Goal: Task Accomplishment & Management: Use online tool/utility

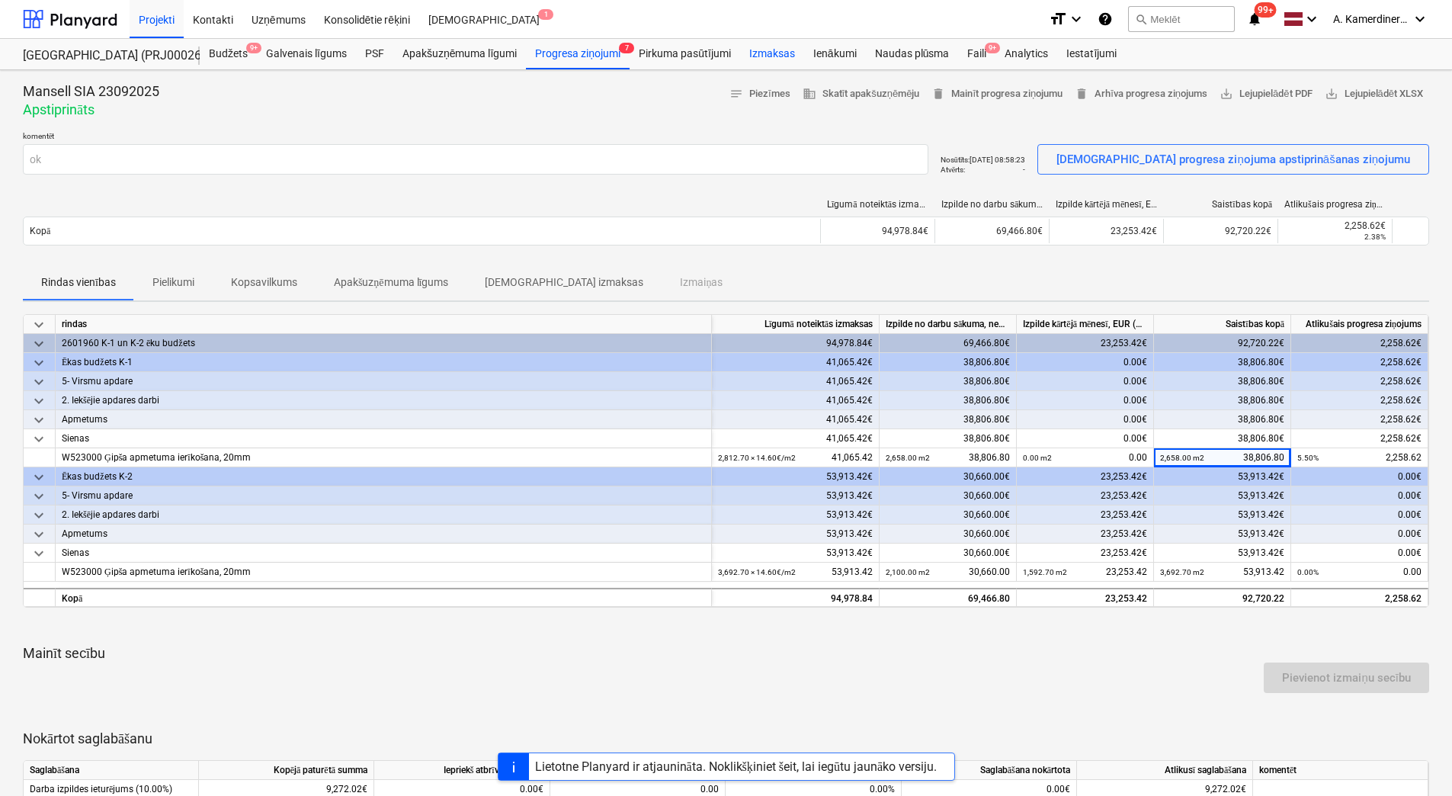
click at [776, 56] on div "Izmaksas" at bounding box center [772, 54] width 64 height 30
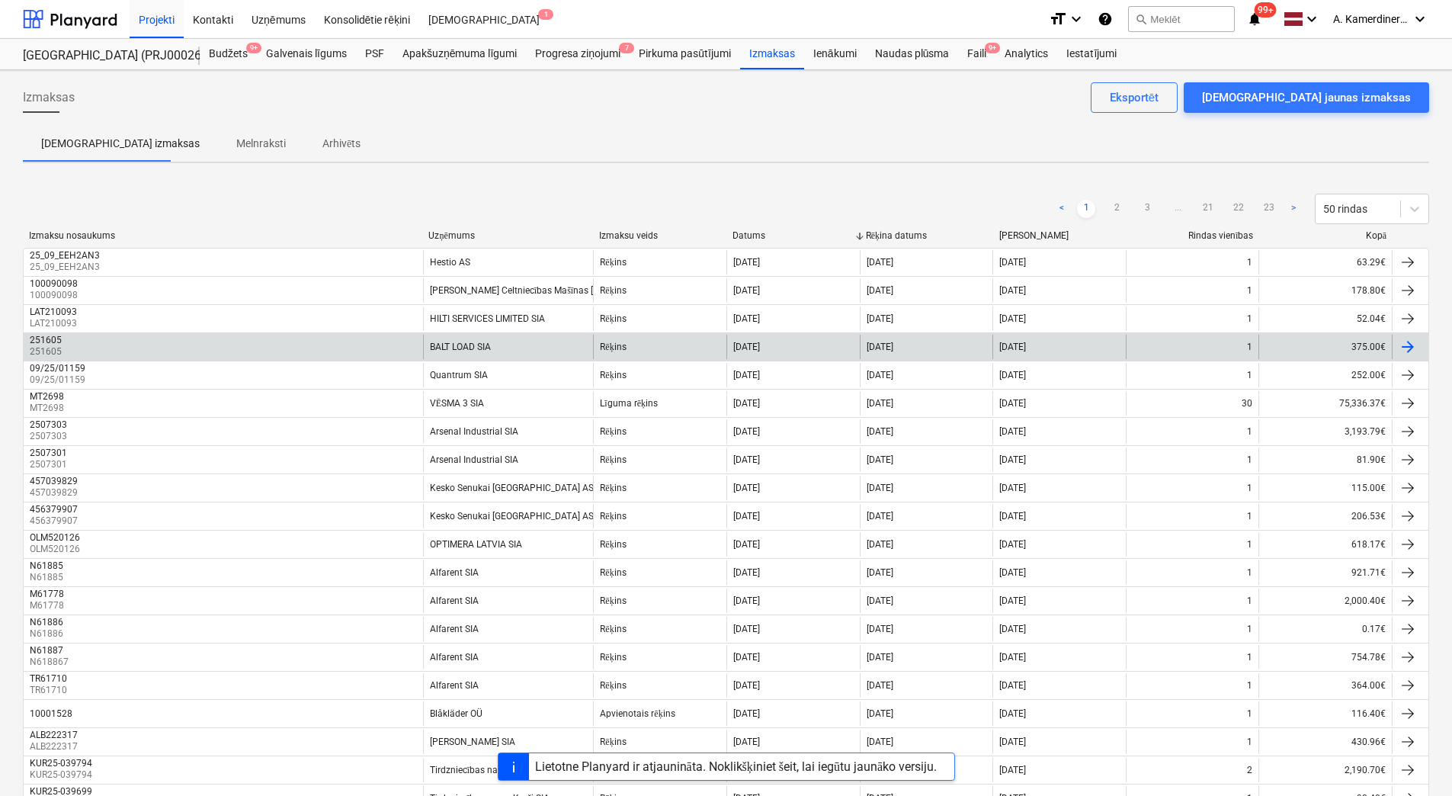
click at [1418, 340] on div at bounding box center [1410, 347] width 37 height 24
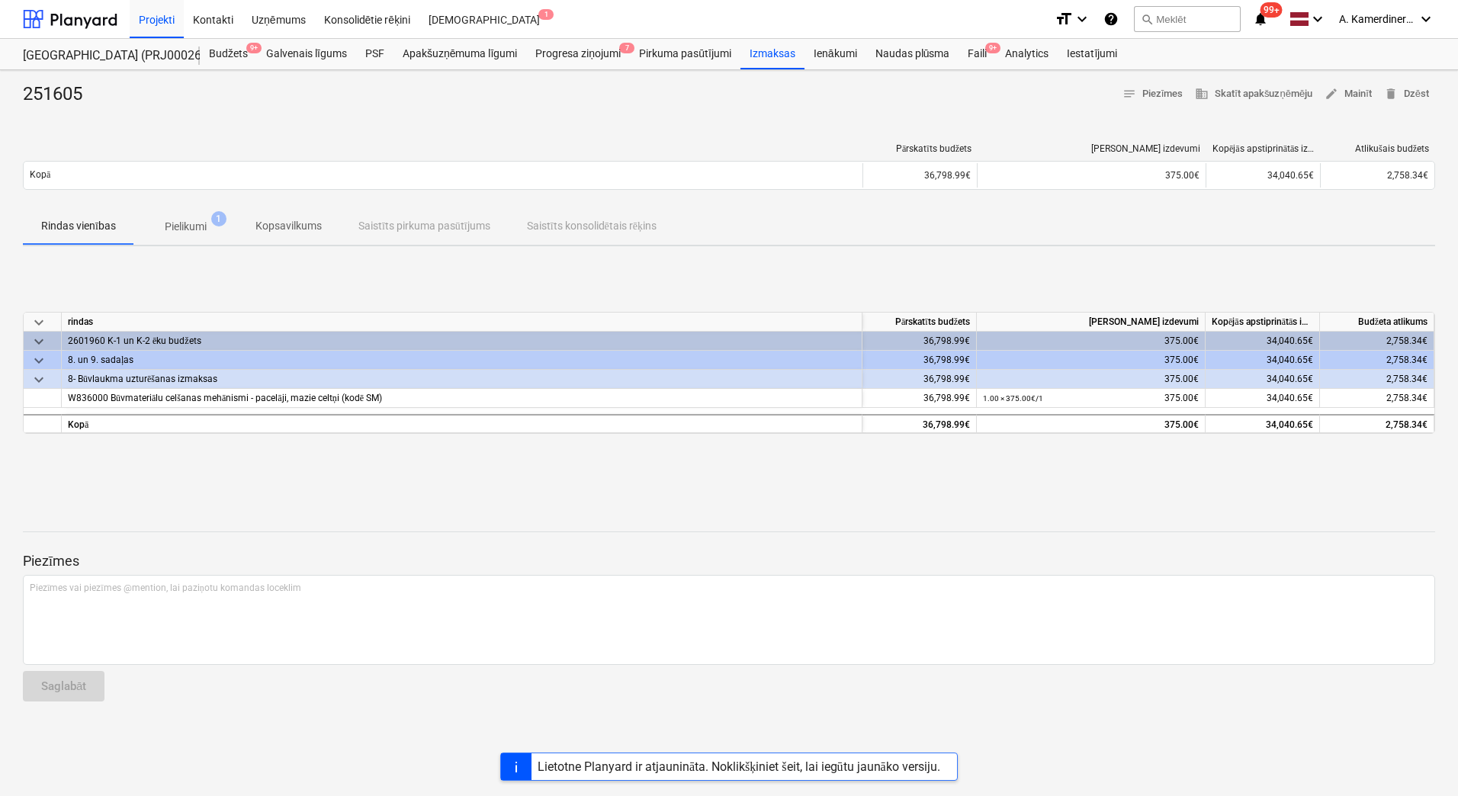
click at [190, 223] on p "Pielikumi" at bounding box center [186, 227] width 42 height 16
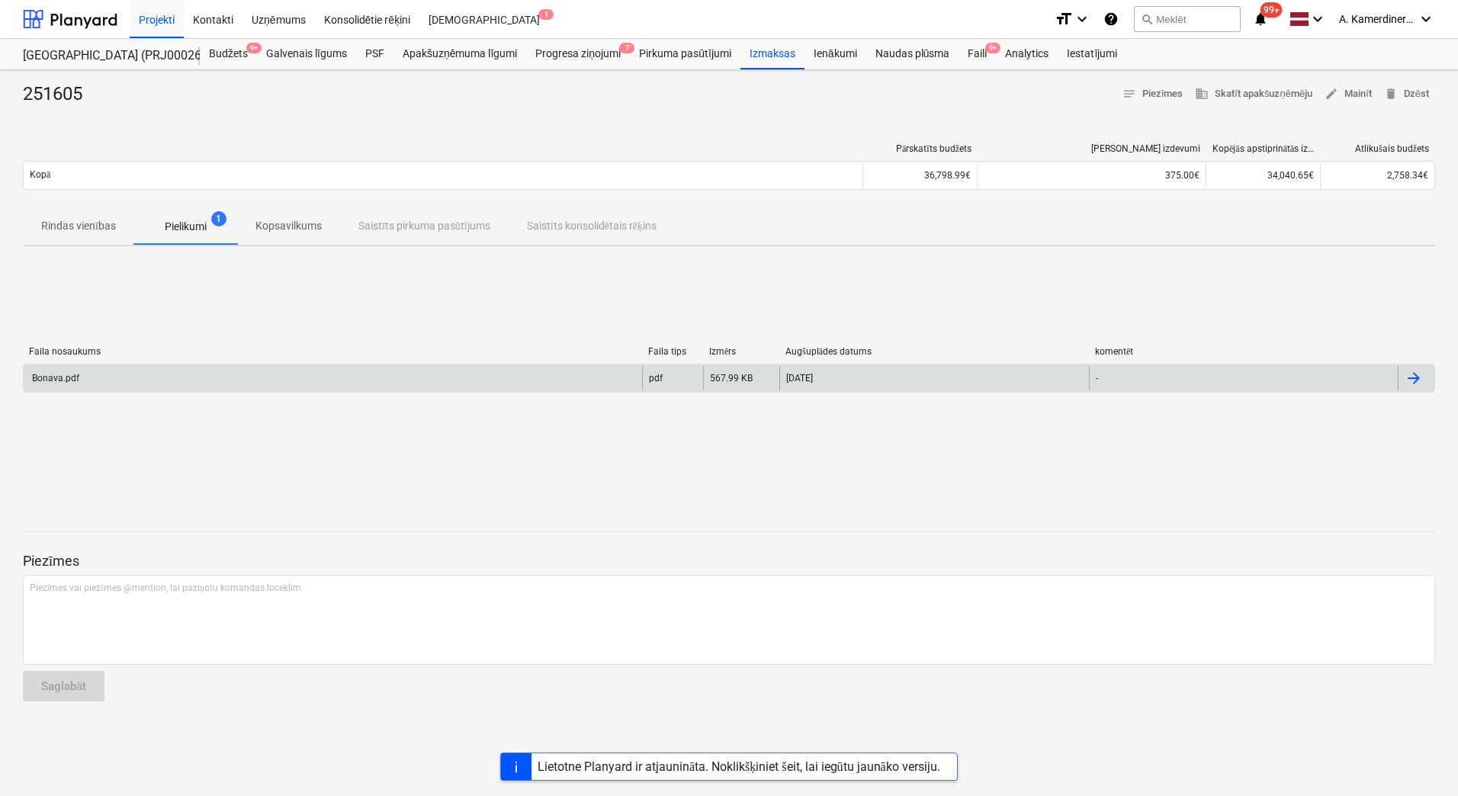
click at [191, 380] on div "Bonava.pdf" at bounding box center [333, 378] width 618 height 24
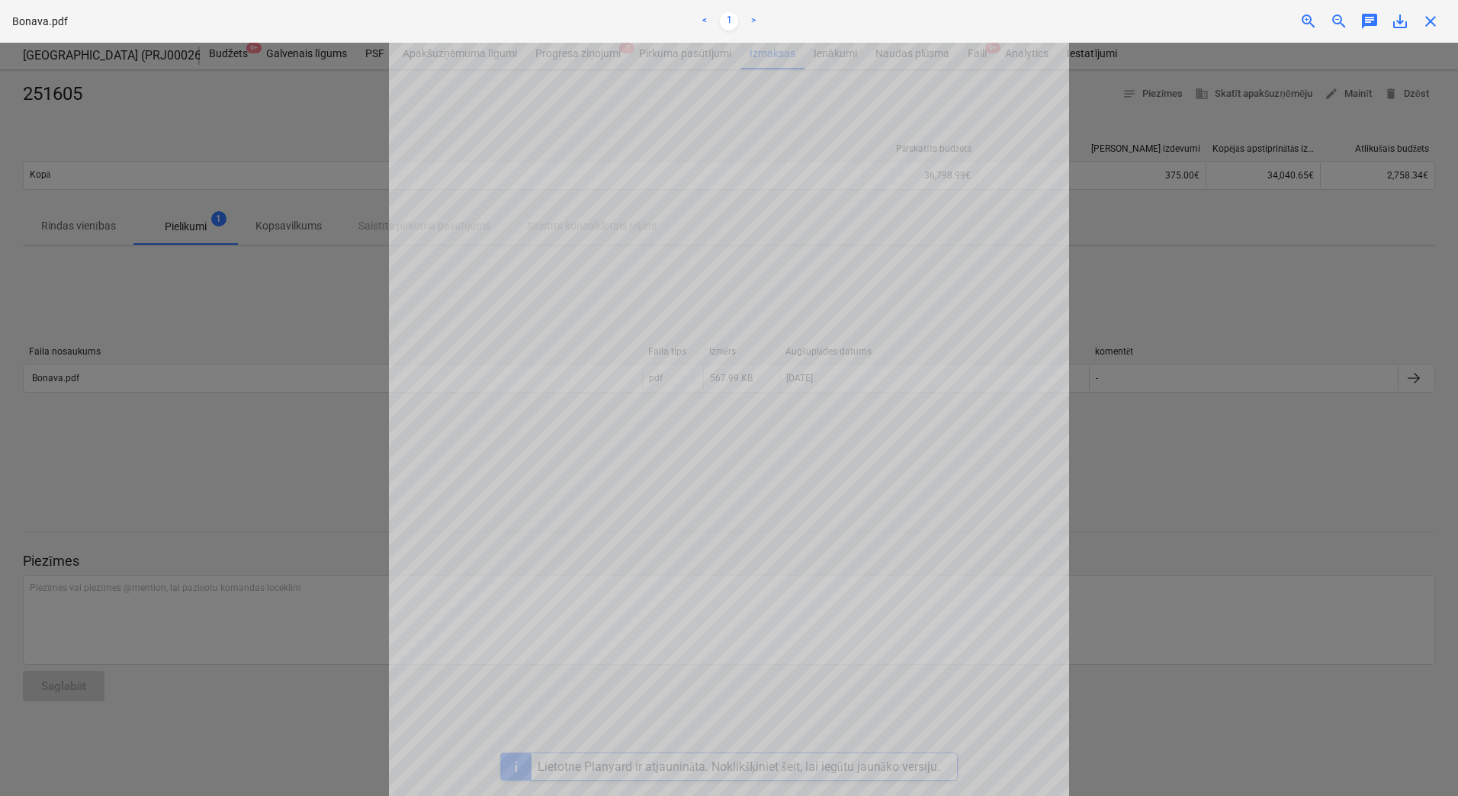
click at [1435, 23] on span "close" at bounding box center [1430, 21] width 18 height 18
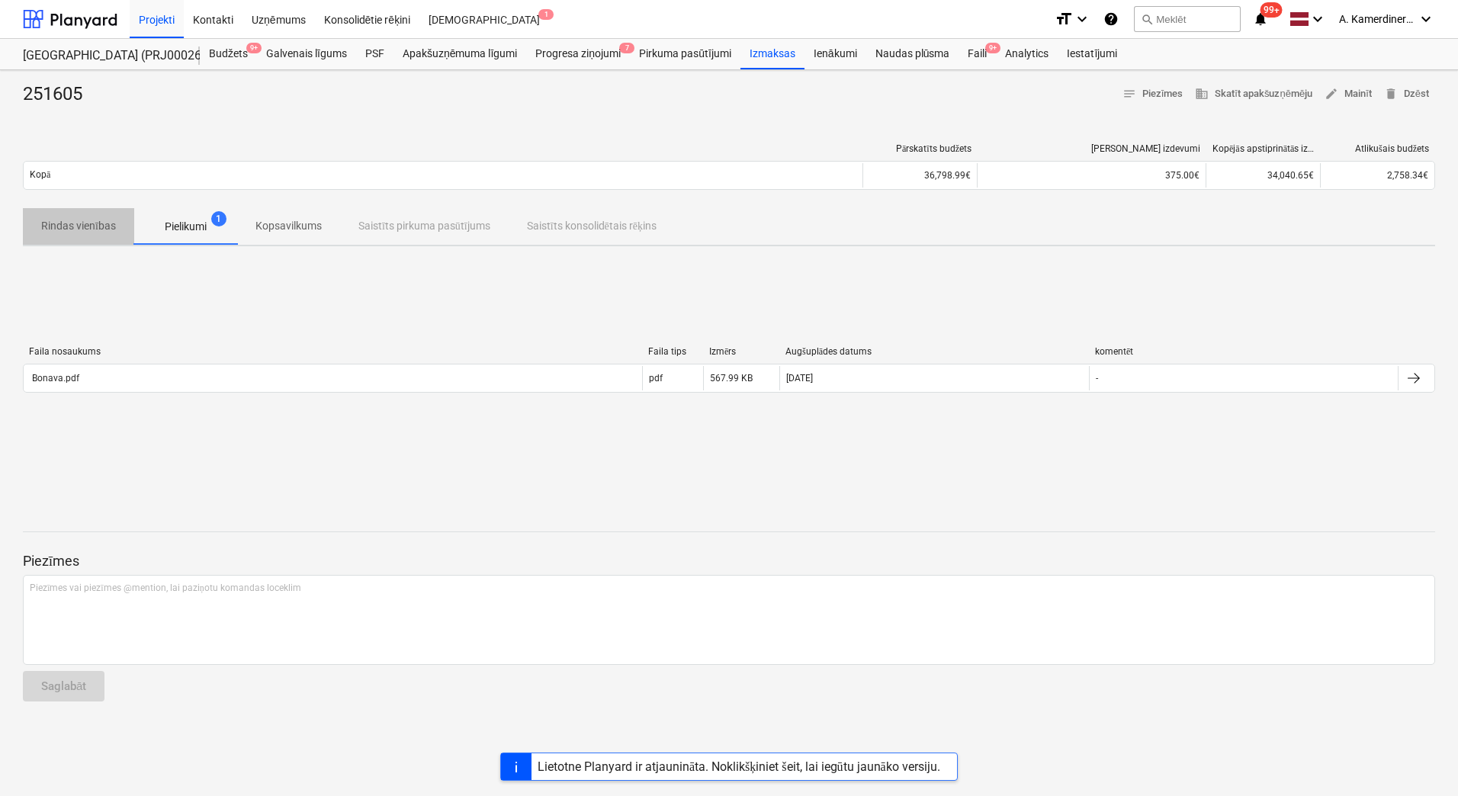
click at [73, 227] on p "Rindas vienības" at bounding box center [78, 226] width 75 height 16
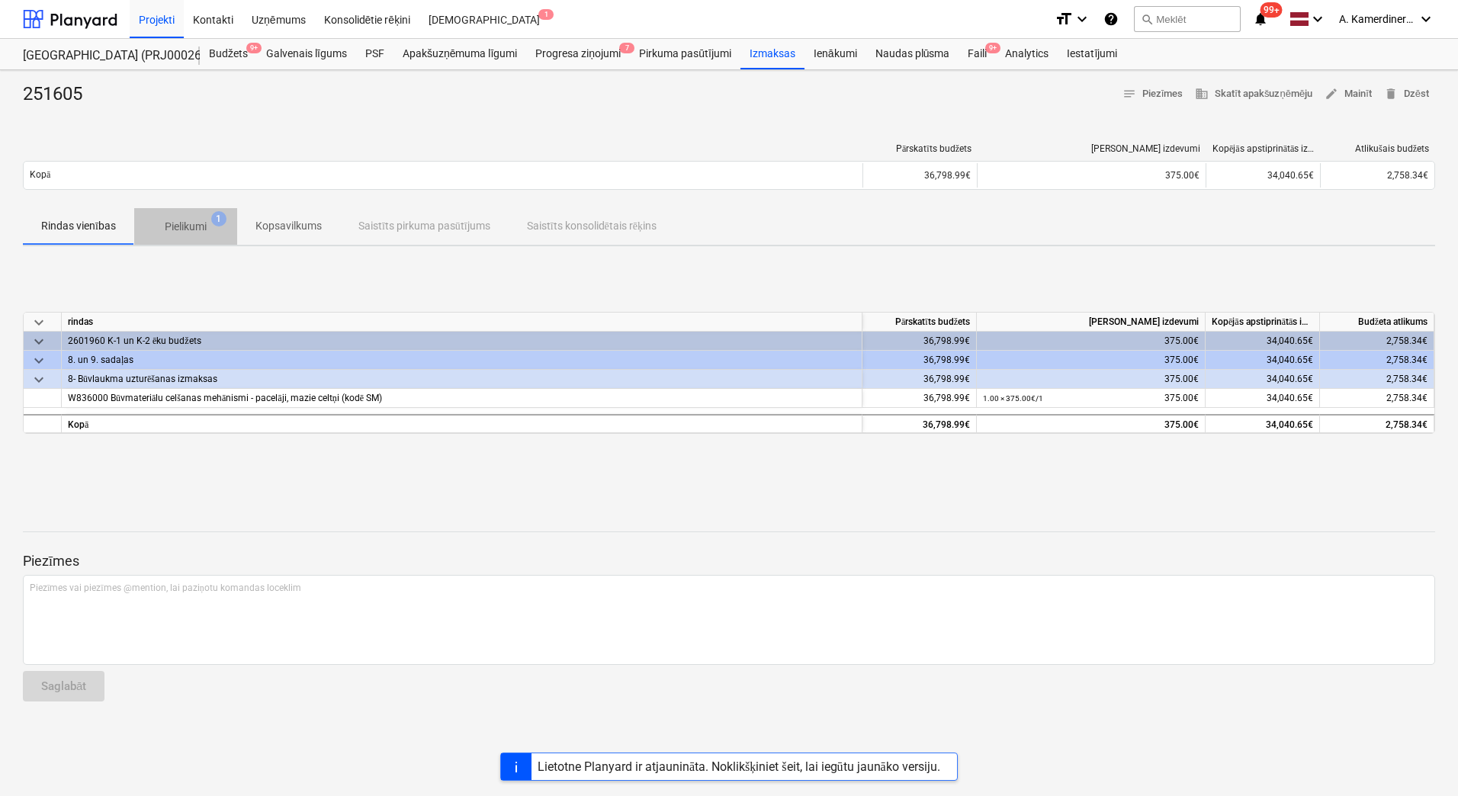
click at [184, 222] on p "Pielikumi" at bounding box center [186, 227] width 42 height 16
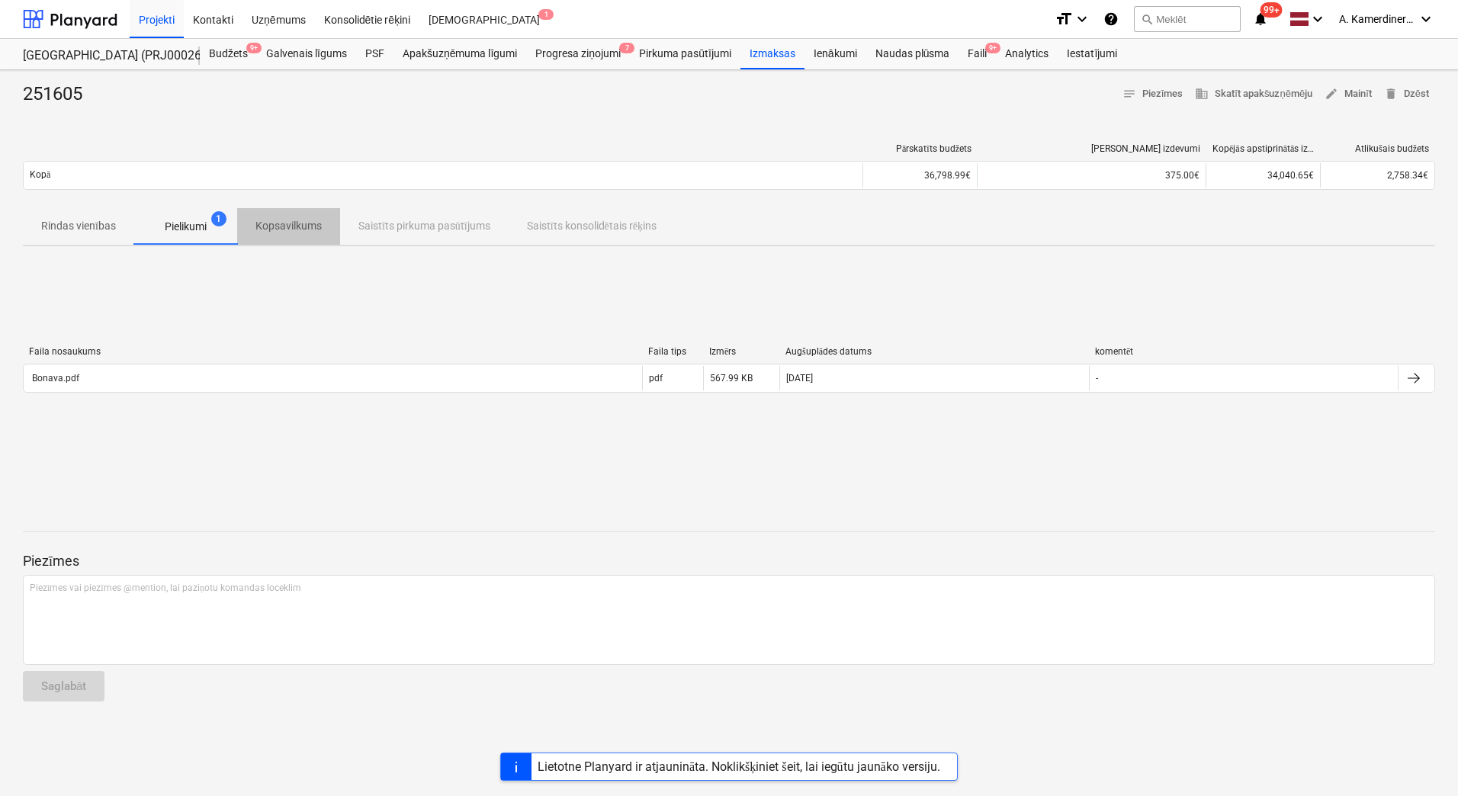
click at [255, 221] on span "Kopsavilkums" at bounding box center [288, 225] width 103 height 25
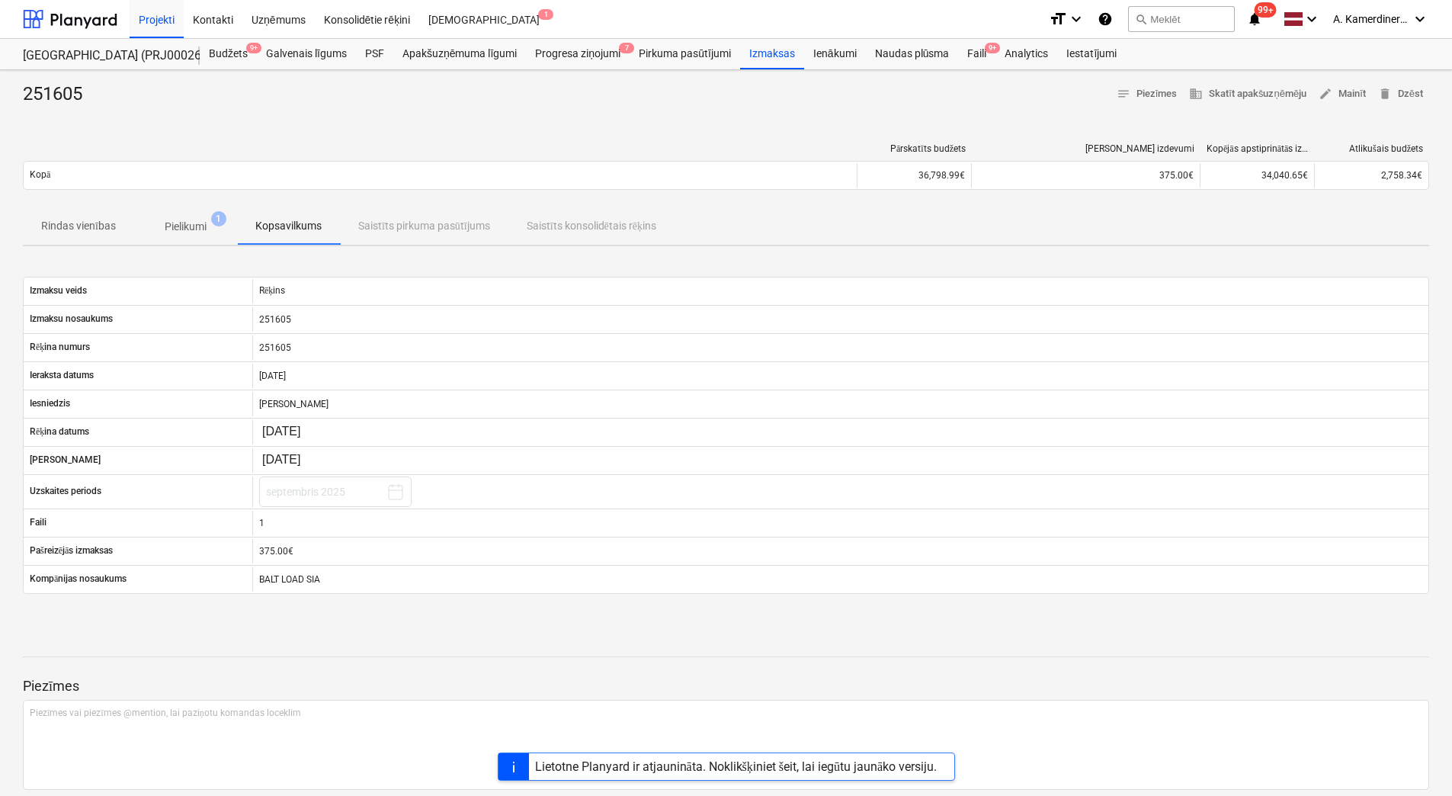
click at [386, 221] on div "Rindas vienības Pielikumi 1 Kopsavilkums Saistīts pirkuma pasūtījums Saistīts k…" at bounding box center [726, 226] width 1407 height 37
click at [421, 222] on div "Rindas vienības Pielikumi 1 Kopsavilkums Saistīts pirkuma pasūtījums Saistīts k…" at bounding box center [726, 226] width 1407 height 37
click at [592, 226] on div "Rindas vienības Pielikumi 1 Kopsavilkums Saistīts pirkuma pasūtījums Saistīts k…" at bounding box center [726, 226] width 1407 height 37
click at [474, 232] on div "Rindas vienības Pielikumi 1 Kopsavilkums Saistīts pirkuma pasūtījums Saistīts k…" at bounding box center [726, 226] width 1407 height 37
click at [214, 228] on span "Pielikumi 1" at bounding box center [185, 227] width 66 height 16
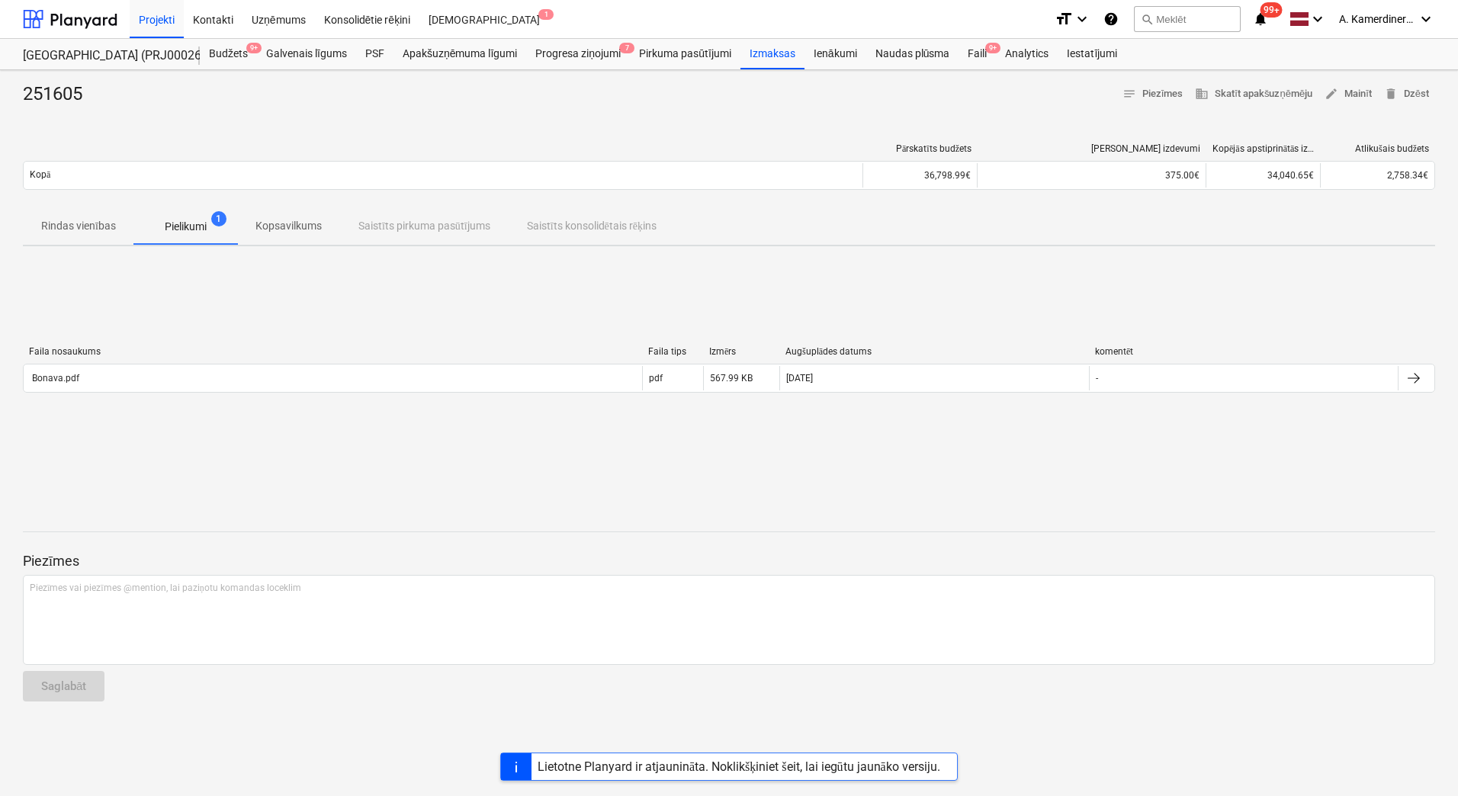
click at [116, 218] on span "Rindas vienības" at bounding box center [78, 225] width 111 height 25
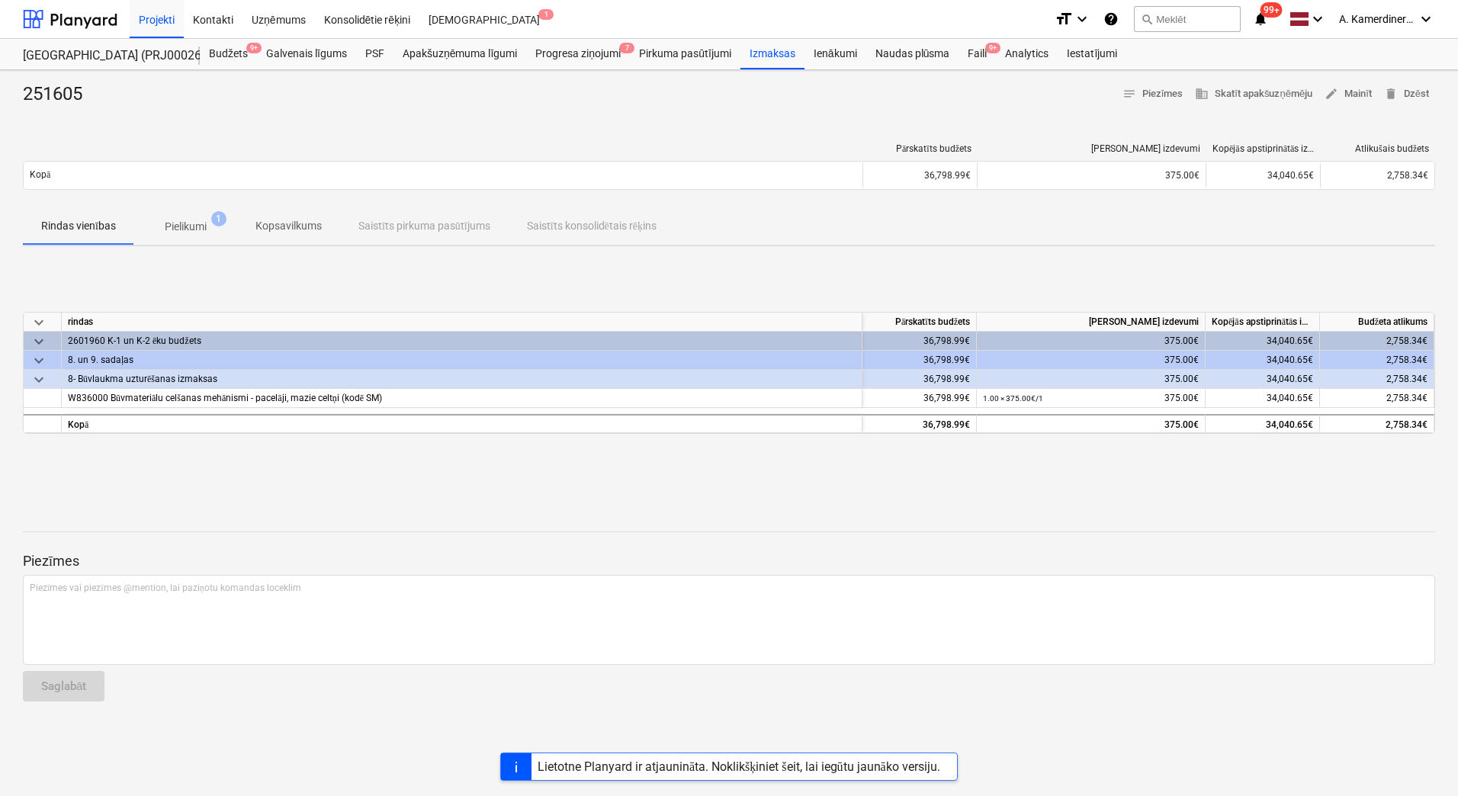
click at [301, 227] on p "Kopsavilkums" at bounding box center [288, 226] width 66 height 16
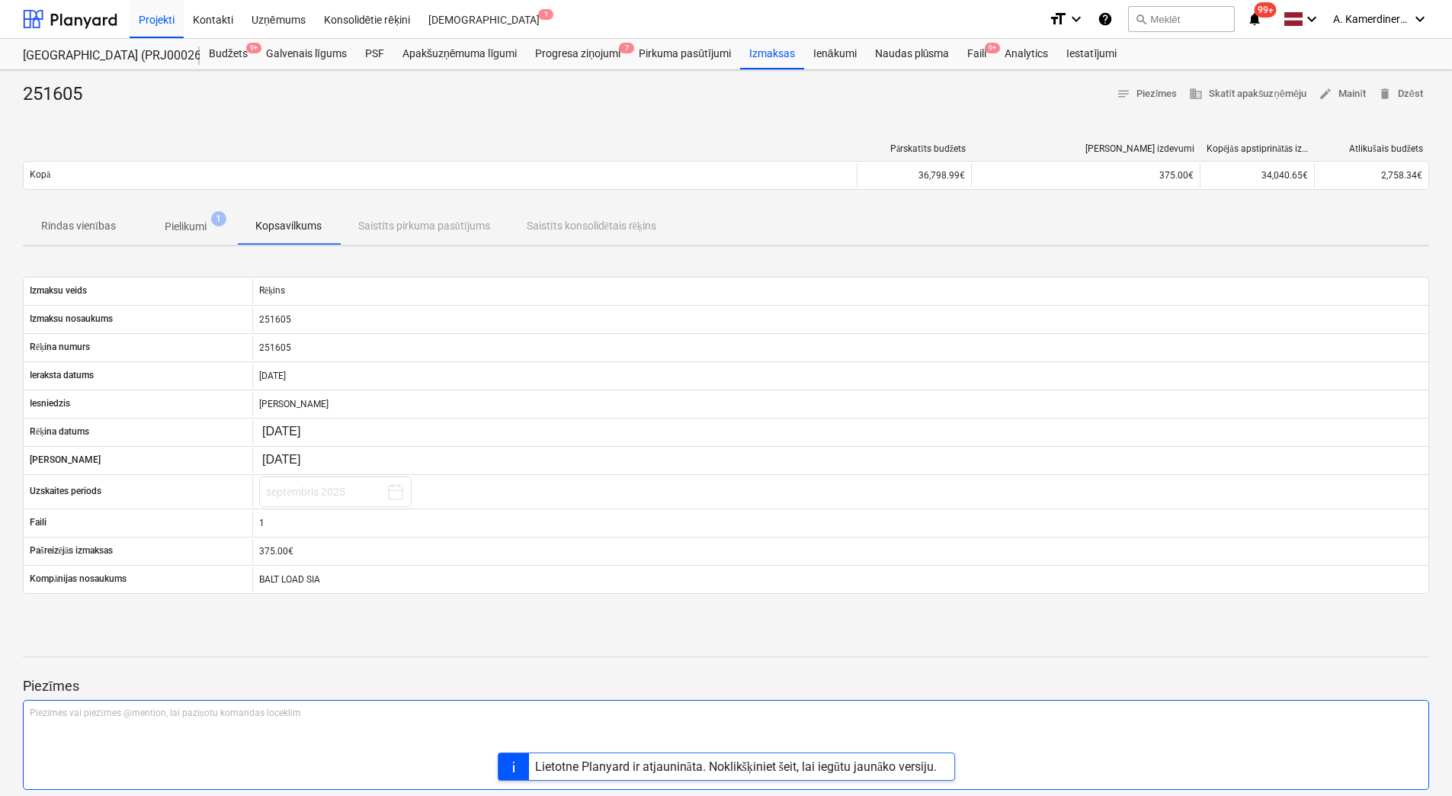
click at [291, 708] on p "Piezīmes vai piezīmes @mention, lai paziņotu komandas loceklim ﻿" at bounding box center [726, 713] width 1393 height 13
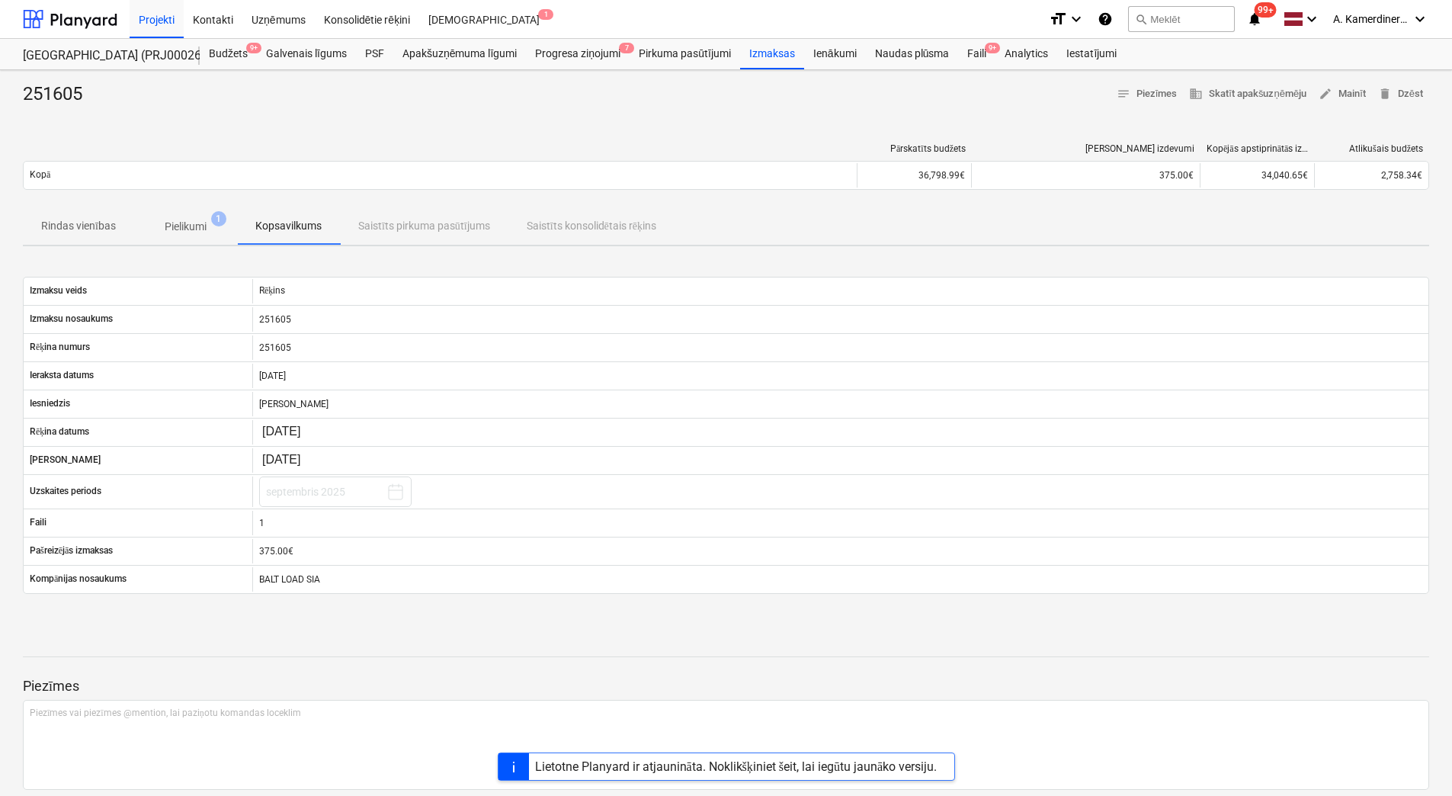
click at [416, 212] on div "Rindas vienības Pielikumi 1 Kopsavilkums Saistīts pirkuma pasūtījums Saistīts k…" at bounding box center [726, 226] width 1407 height 37
click at [412, 223] on div "Rindas vienības Pielikumi 1 Kopsavilkums Saistīts pirkuma pasūtījums Saistīts k…" at bounding box center [726, 226] width 1407 height 37
click at [605, 220] on div "Rindas vienības Pielikumi 1 Kopsavilkums Saistīts pirkuma pasūtījums Saistīts k…" at bounding box center [726, 226] width 1407 height 37
click at [170, 226] on p "Pielikumi" at bounding box center [186, 227] width 42 height 16
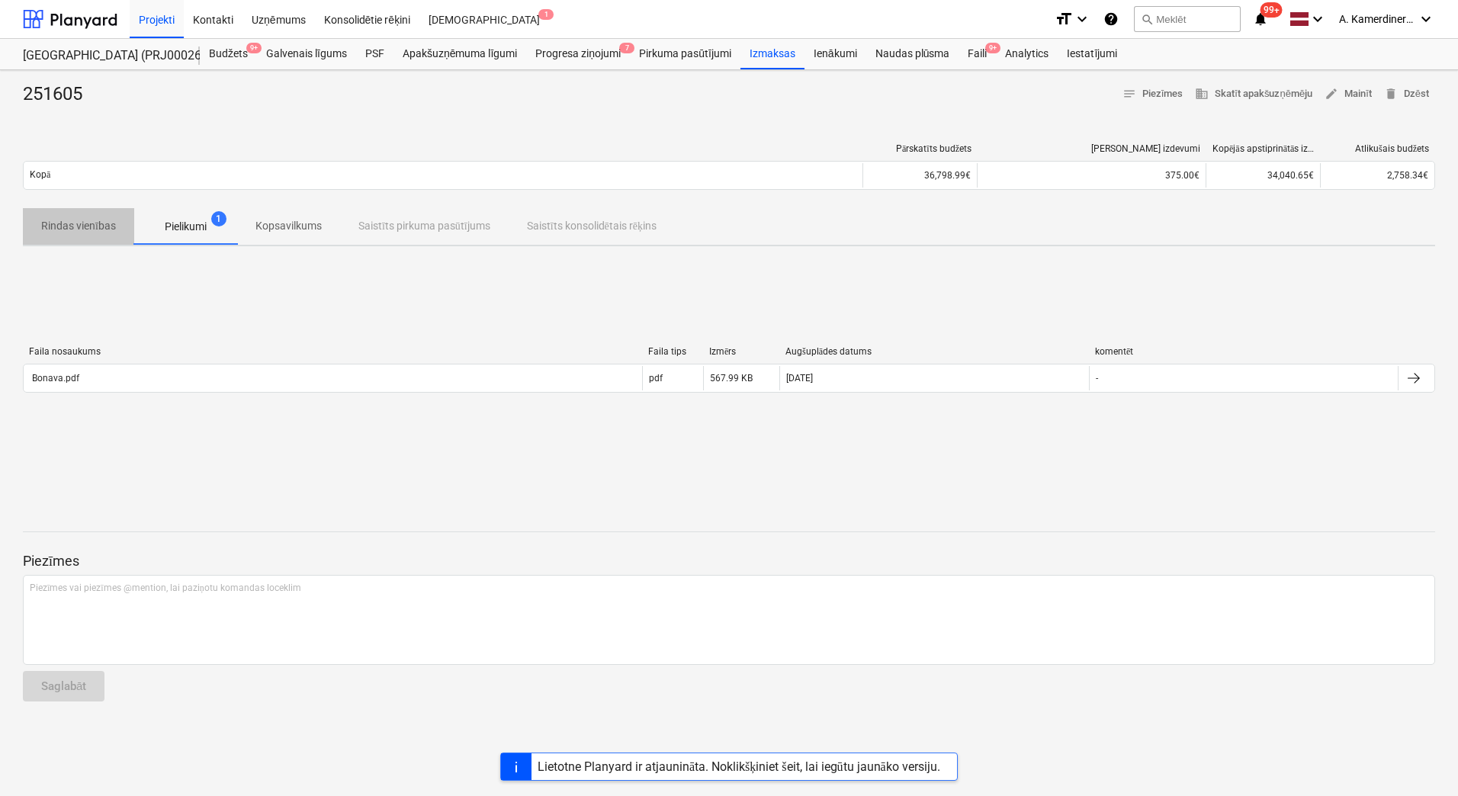
click at [110, 228] on p "Rindas vienības" at bounding box center [78, 226] width 75 height 16
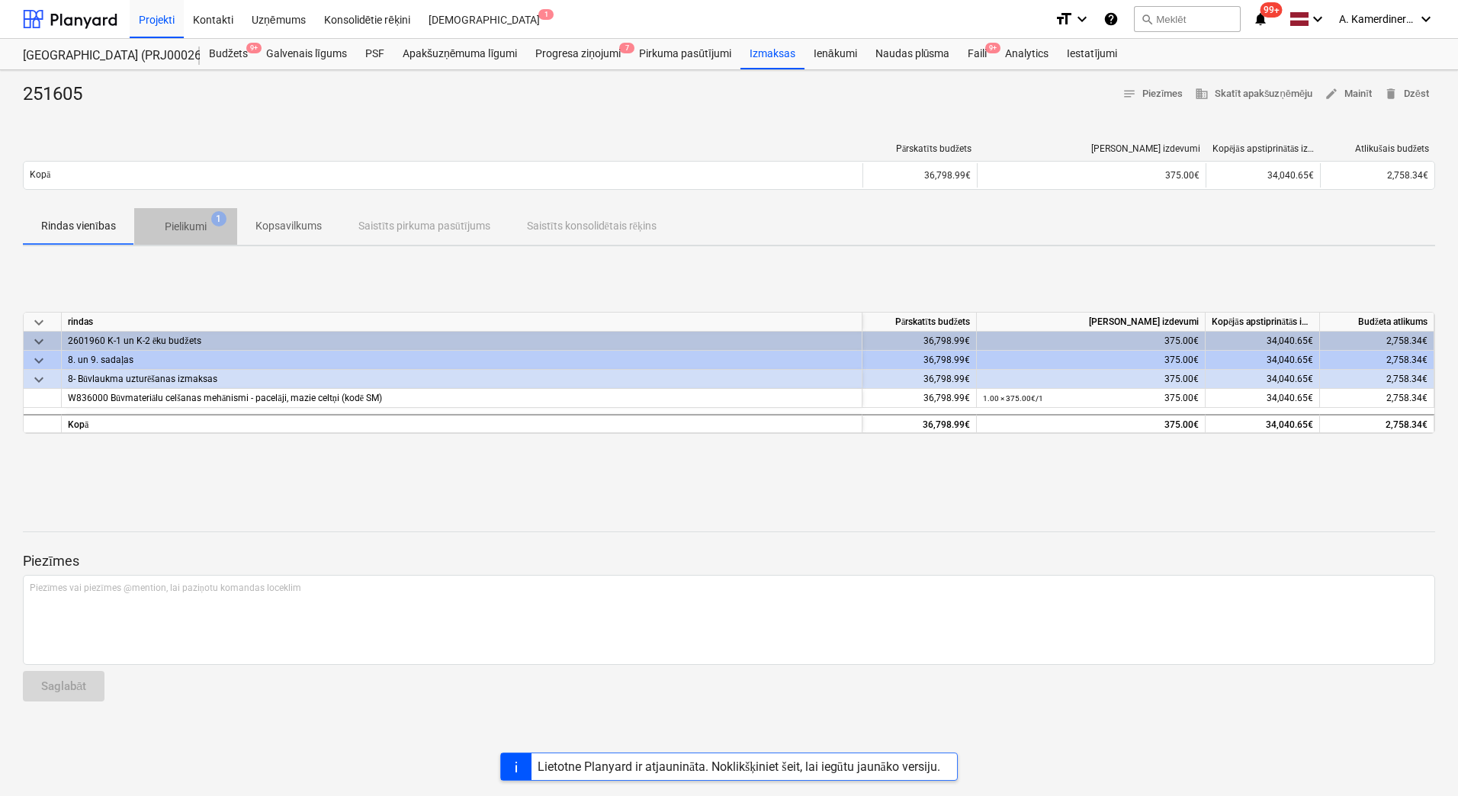
click at [209, 223] on span "Pielikumi 1" at bounding box center [185, 227] width 66 height 16
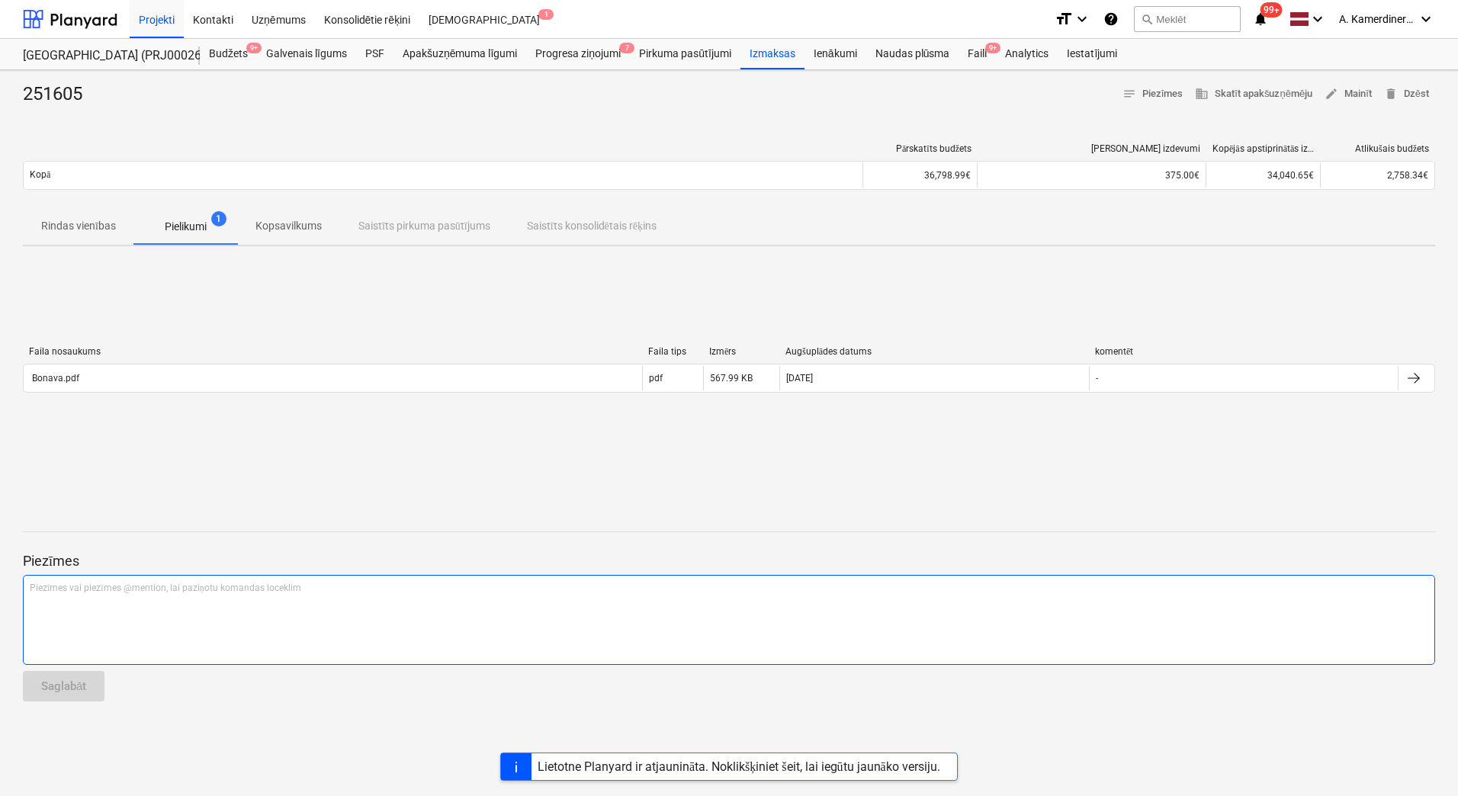
click at [121, 597] on div "Piezīmes vai piezīmes @mention, lai paziņotu komandas loceklim ﻿" at bounding box center [729, 620] width 1412 height 90
click at [135, 617] on div "Piezīmes vai piezīmes @mention, lai paziņotu komandas loceklim ﻿" at bounding box center [729, 620] width 1412 height 90
paste div
drag, startPoint x: 135, startPoint y: 592, endPoint x: 29, endPoint y: 589, distance: 106.0
click at [29, 589] on div "453789072 hilti kods" at bounding box center [729, 620] width 1412 height 90
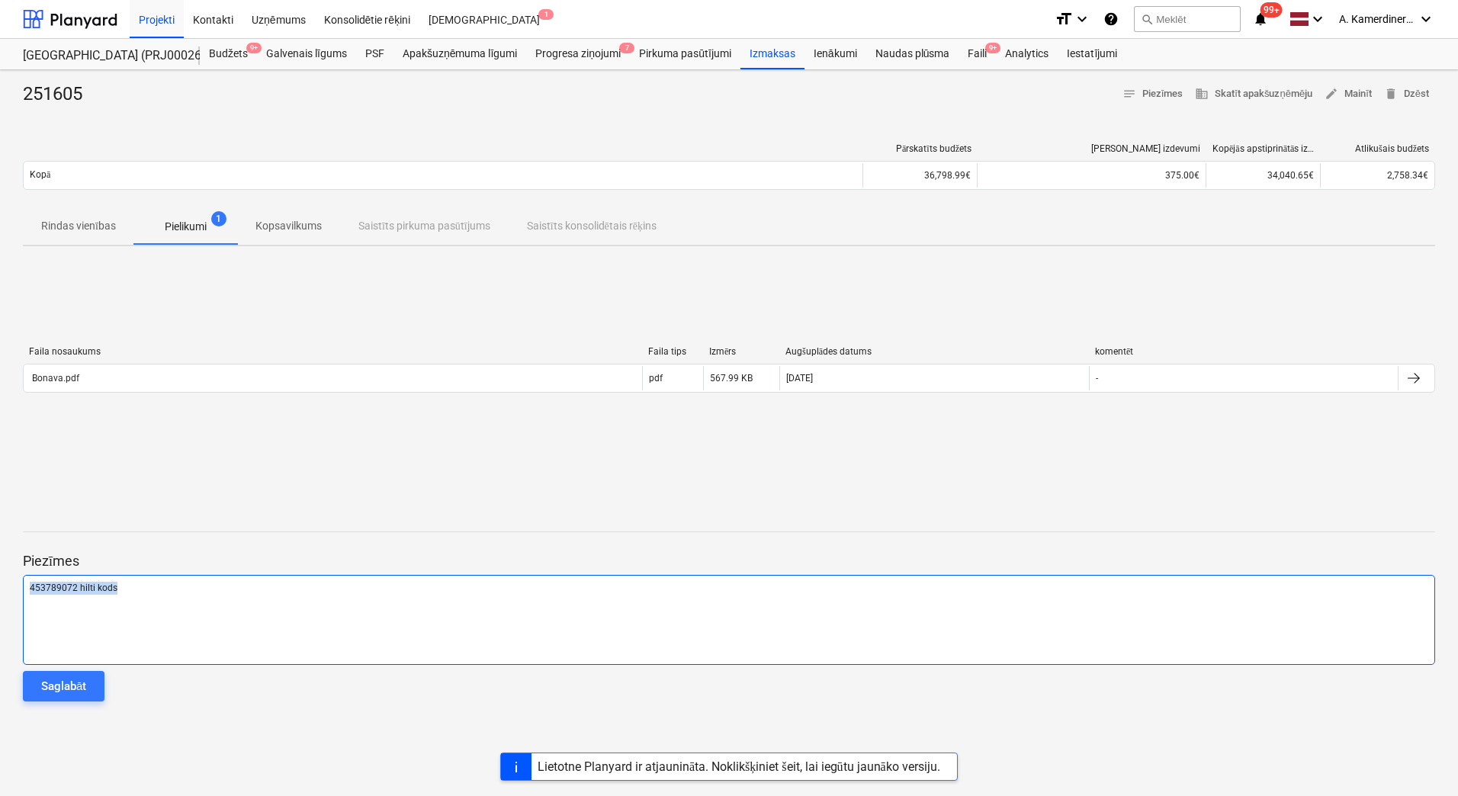
copy span "453789072 hilti kods"
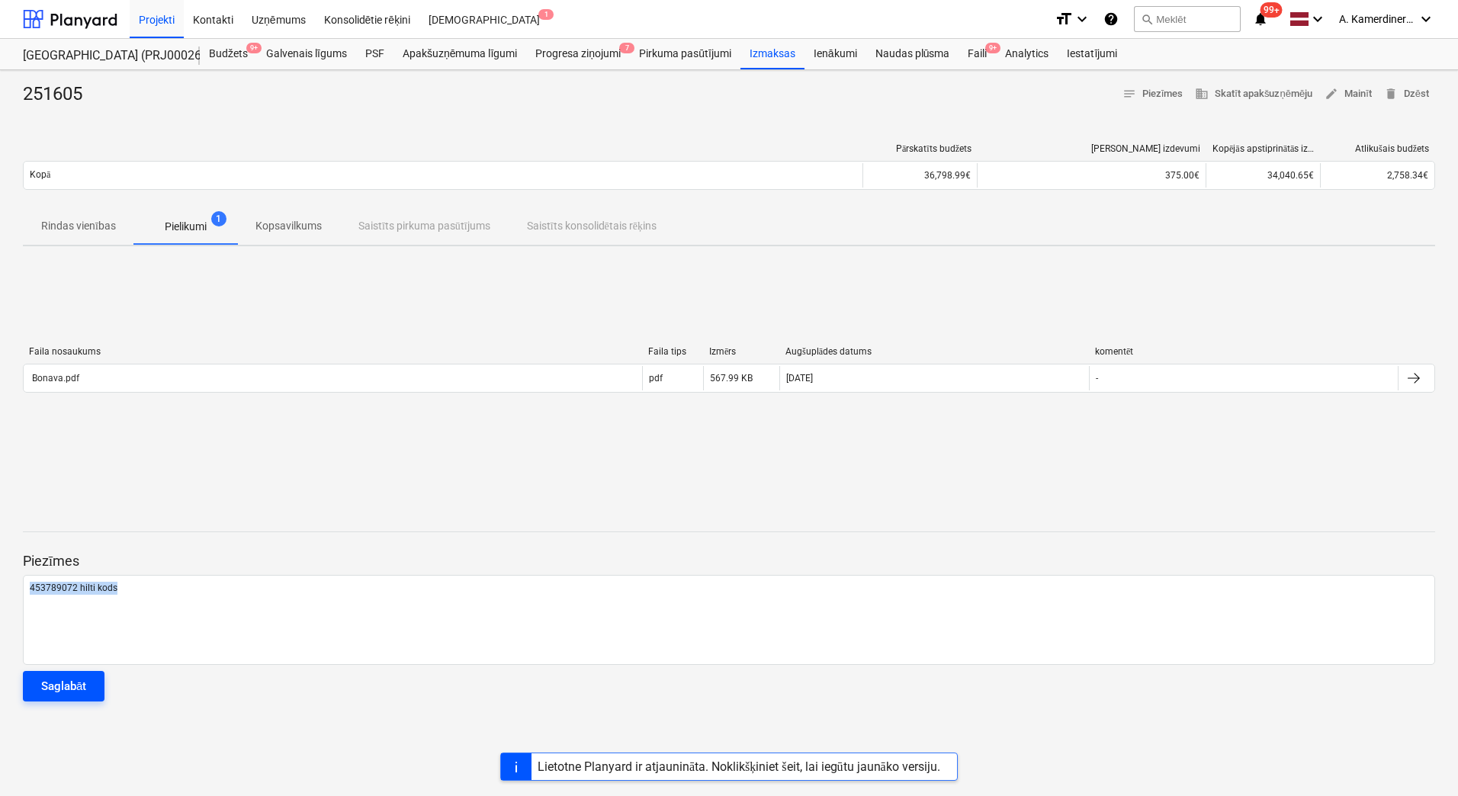
click at [43, 695] on button "Saglabāt" at bounding box center [64, 686] width 82 height 30
